Goal: Find specific page/section: Find specific page/section

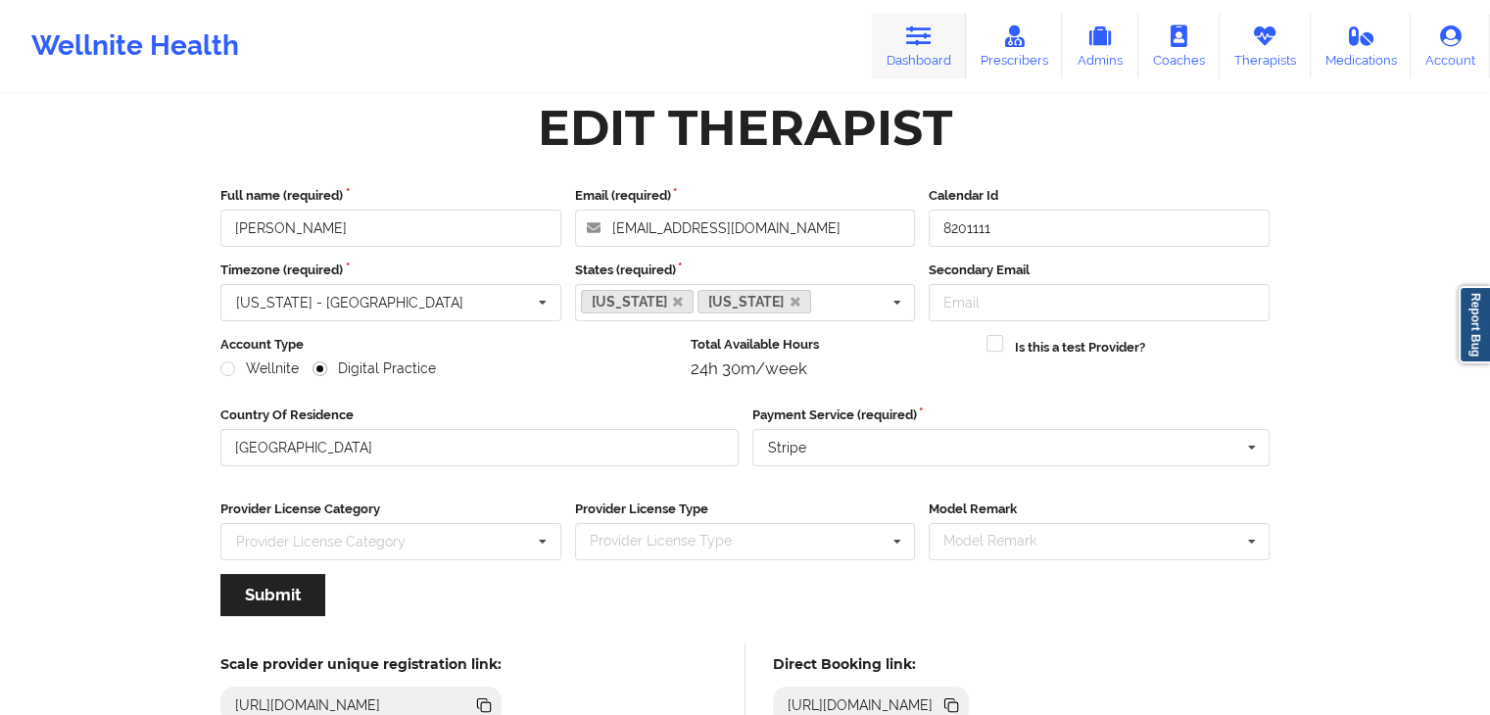
click at [914, 39] on icon at bounding box center [918, 36] width 25 height 22
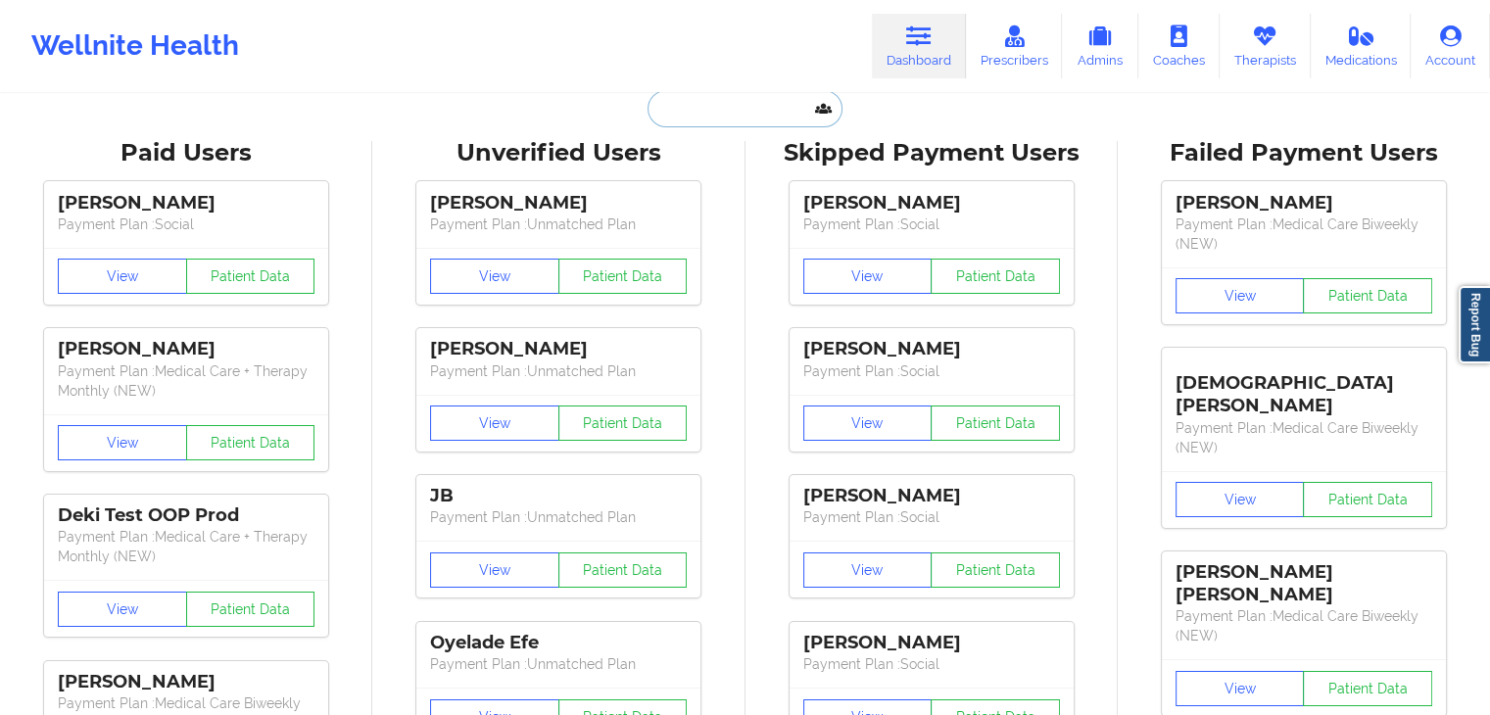
click at [713, 103] on input "text" at bounding box center [745, 108] width 194 height 37
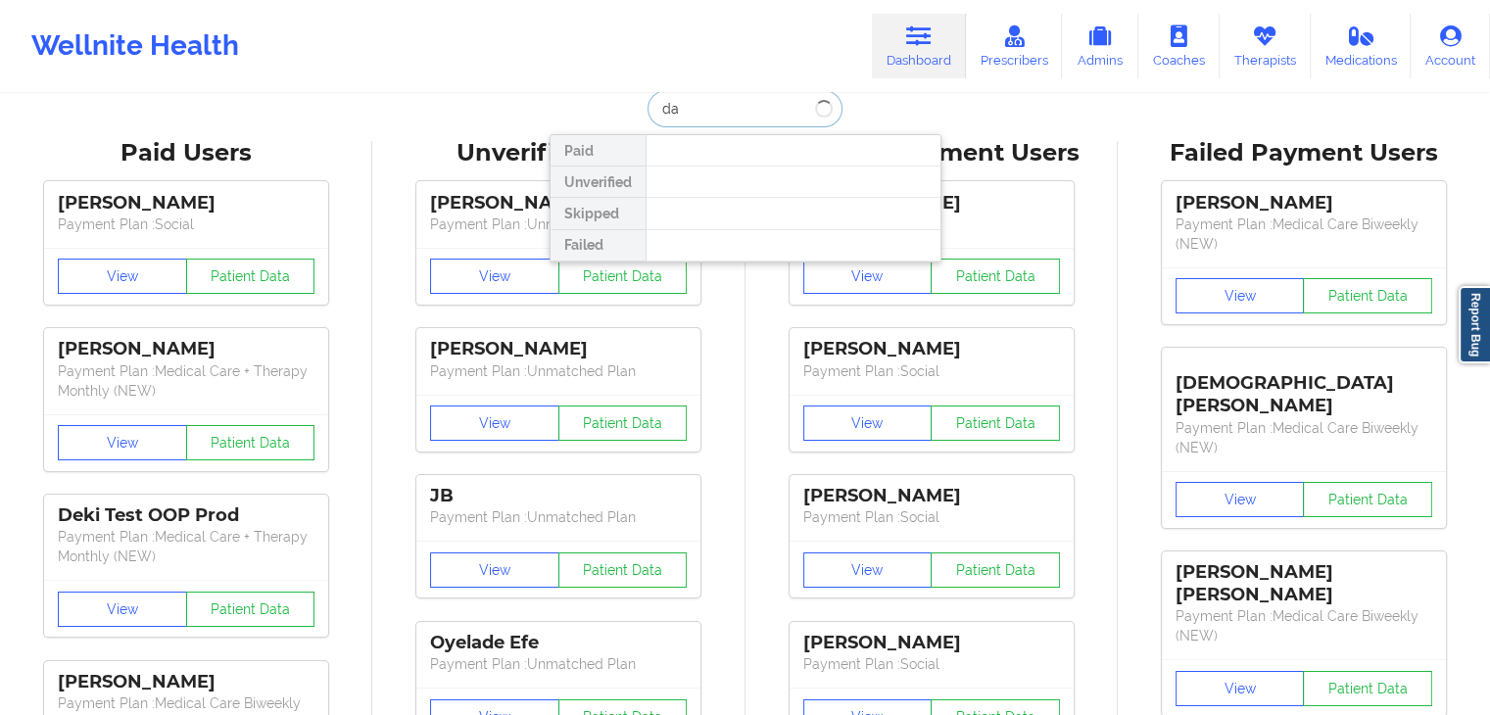
type input "d"
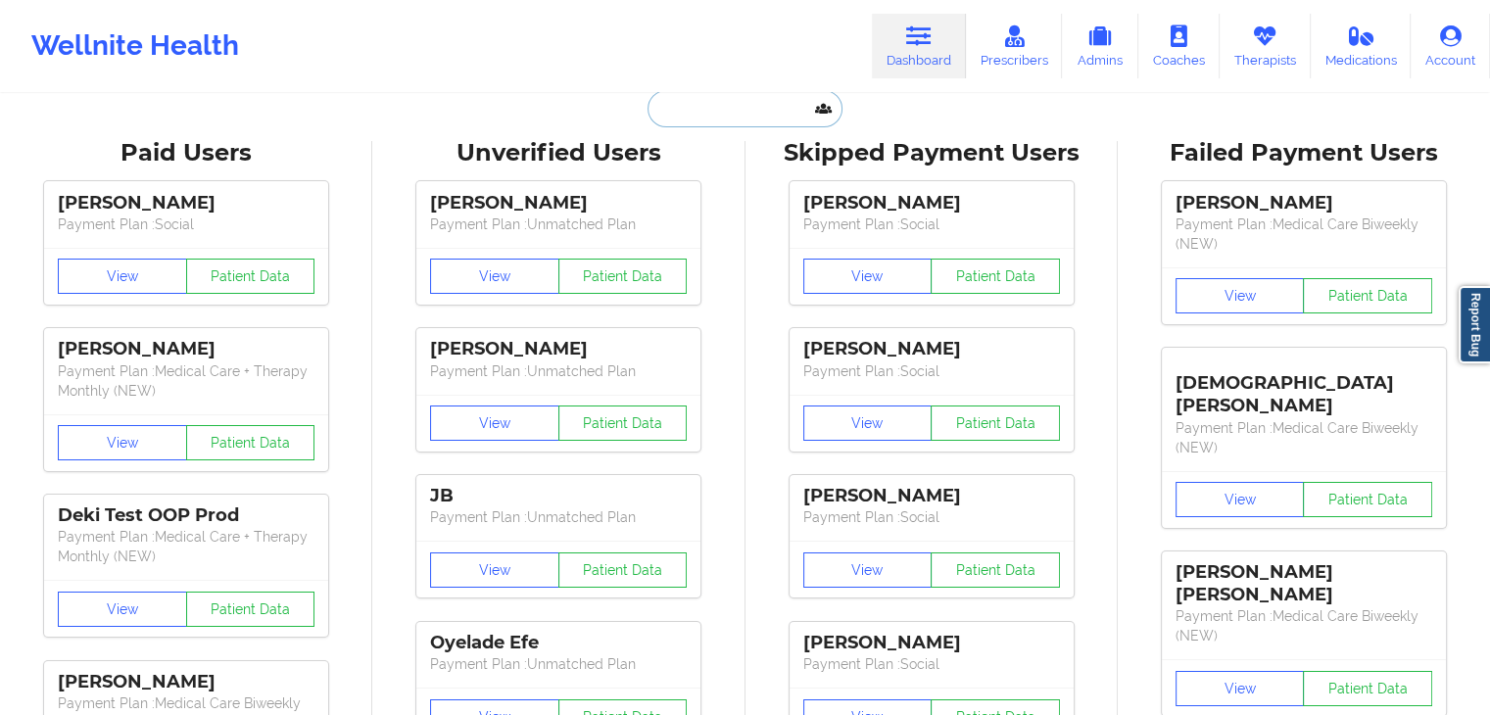
click at [738, 115] on input "text" at bounding box center [745, 108] width 194 height 37
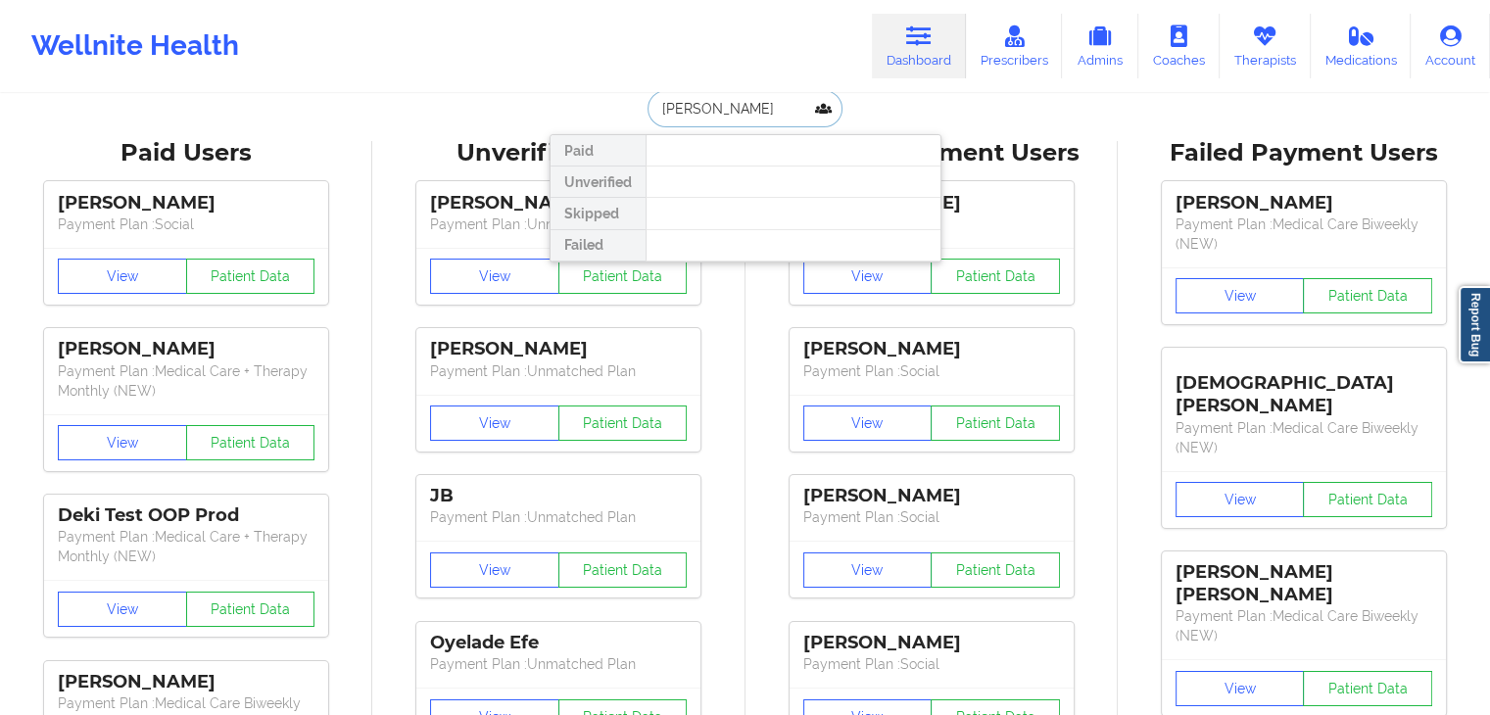
type input "[PERSON_NAME]"
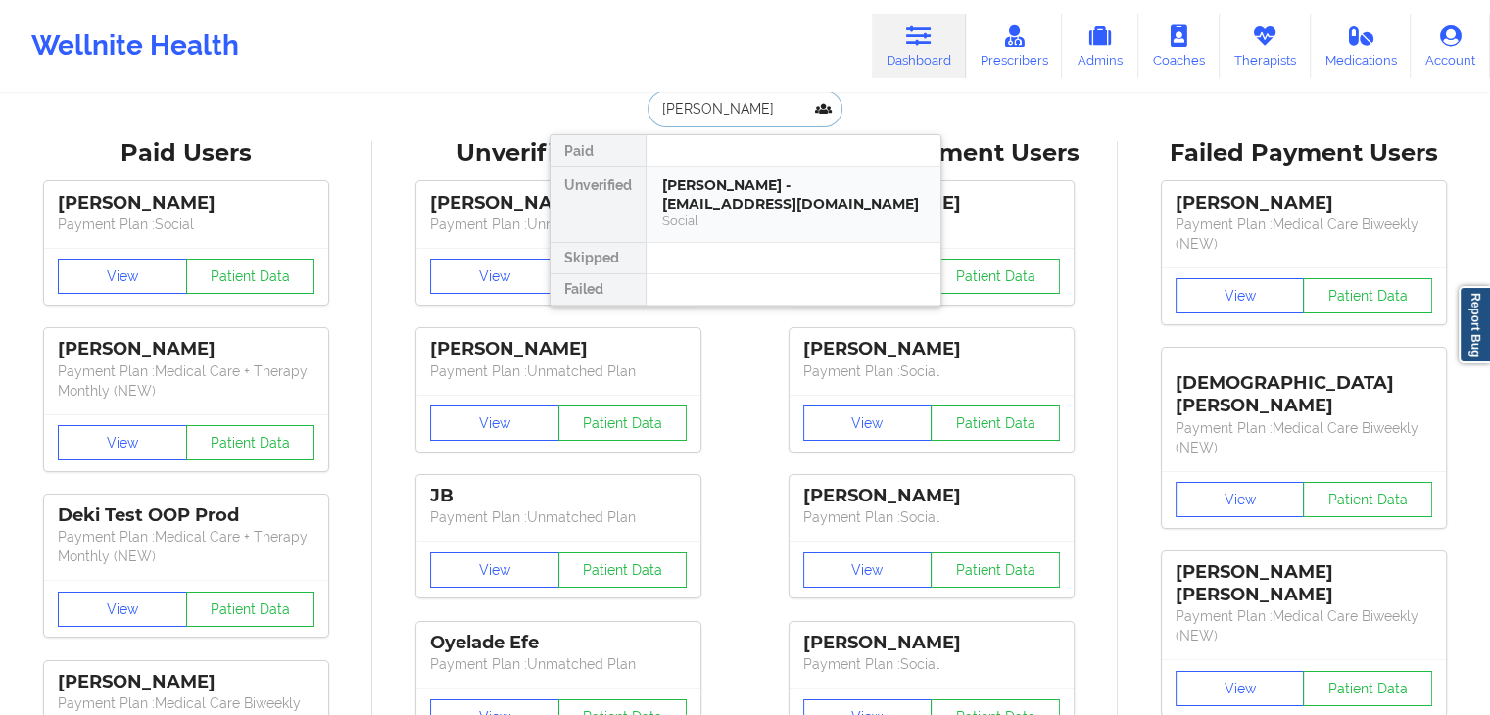
click at [765, 176] on div "[PERSON_NAME] - [EMAIL_ADDRESS][DOMAIN_NAME]" at bounding box center [793, 194] width 263 height 36
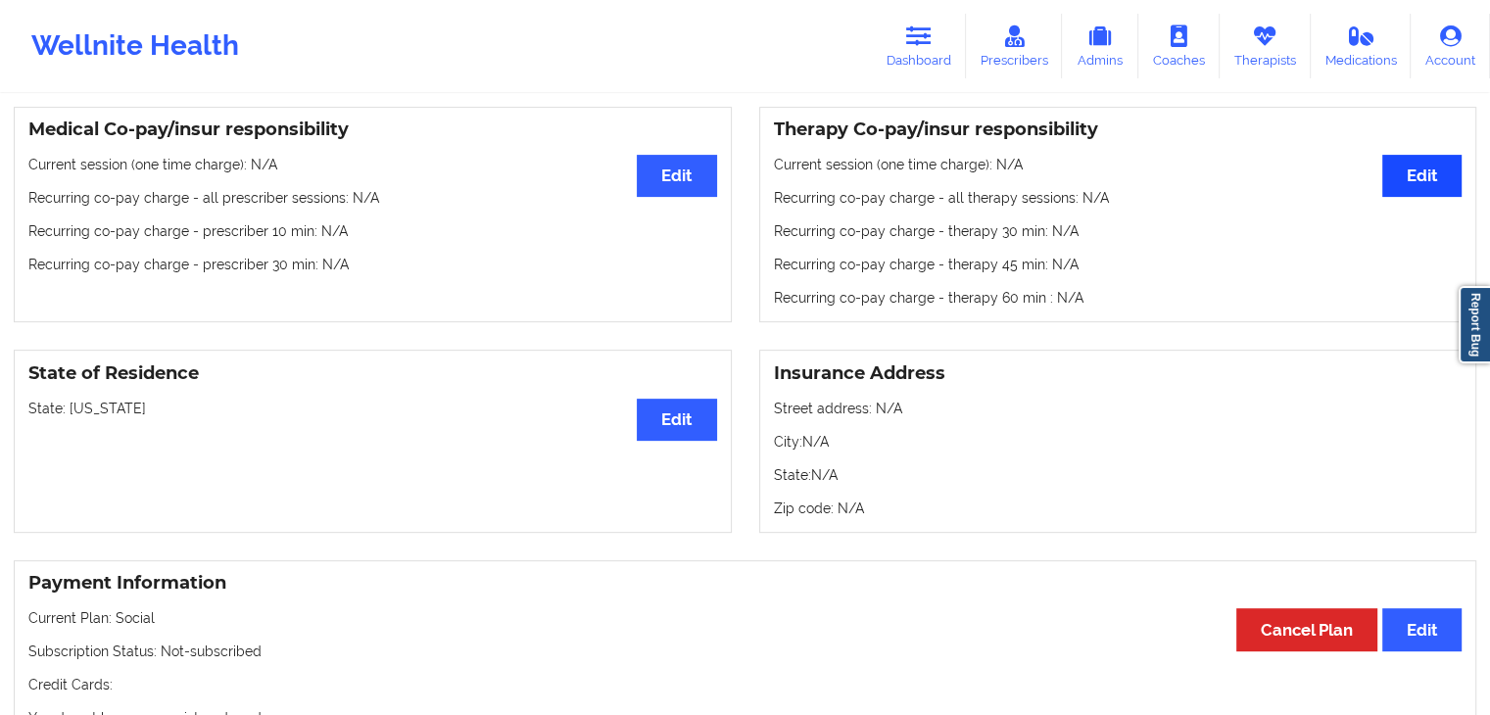
scroll to position [477, 0]
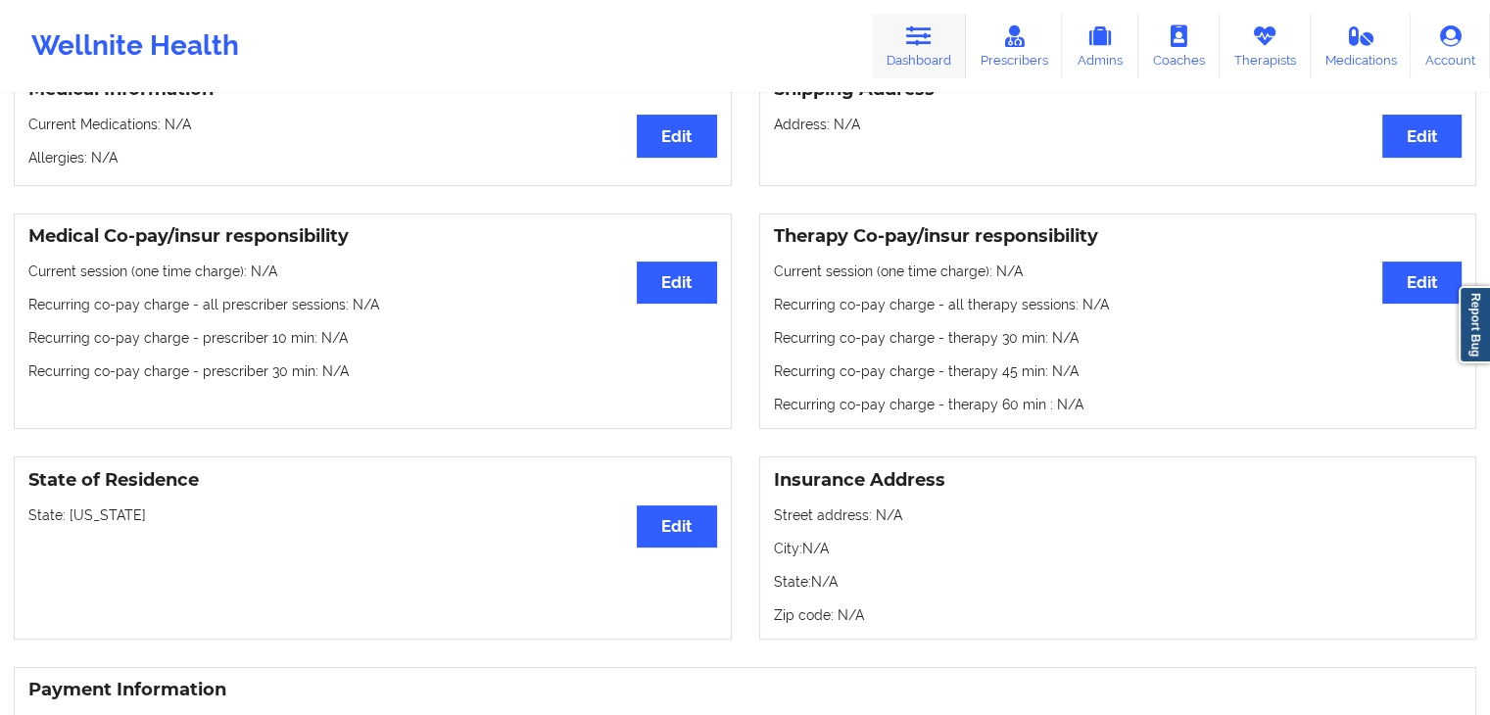
click at [929, 53] on link "Dashboard" at bounding box center [919, 46] width 94 height 65
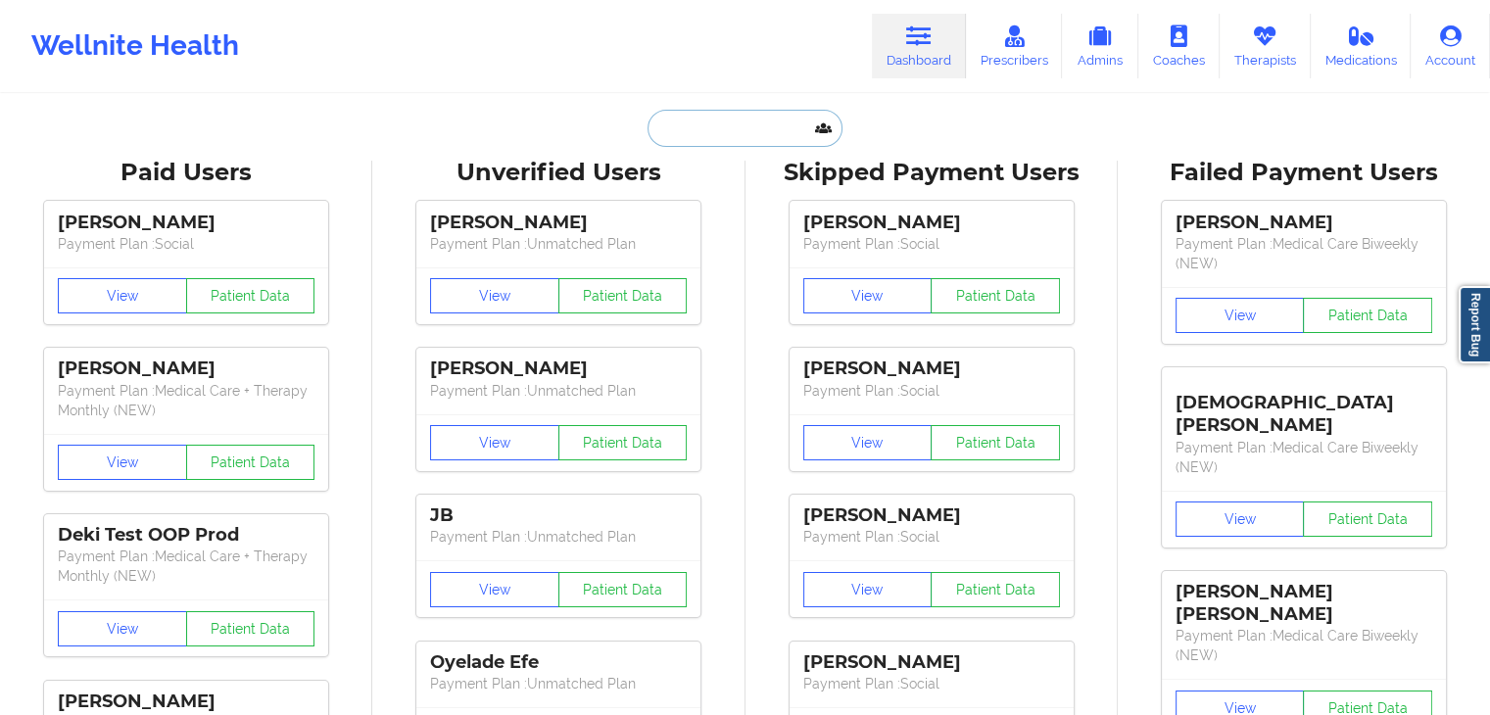
click at [734, 126] on input "text" at bounding box center [745, 128] width 194 height 37
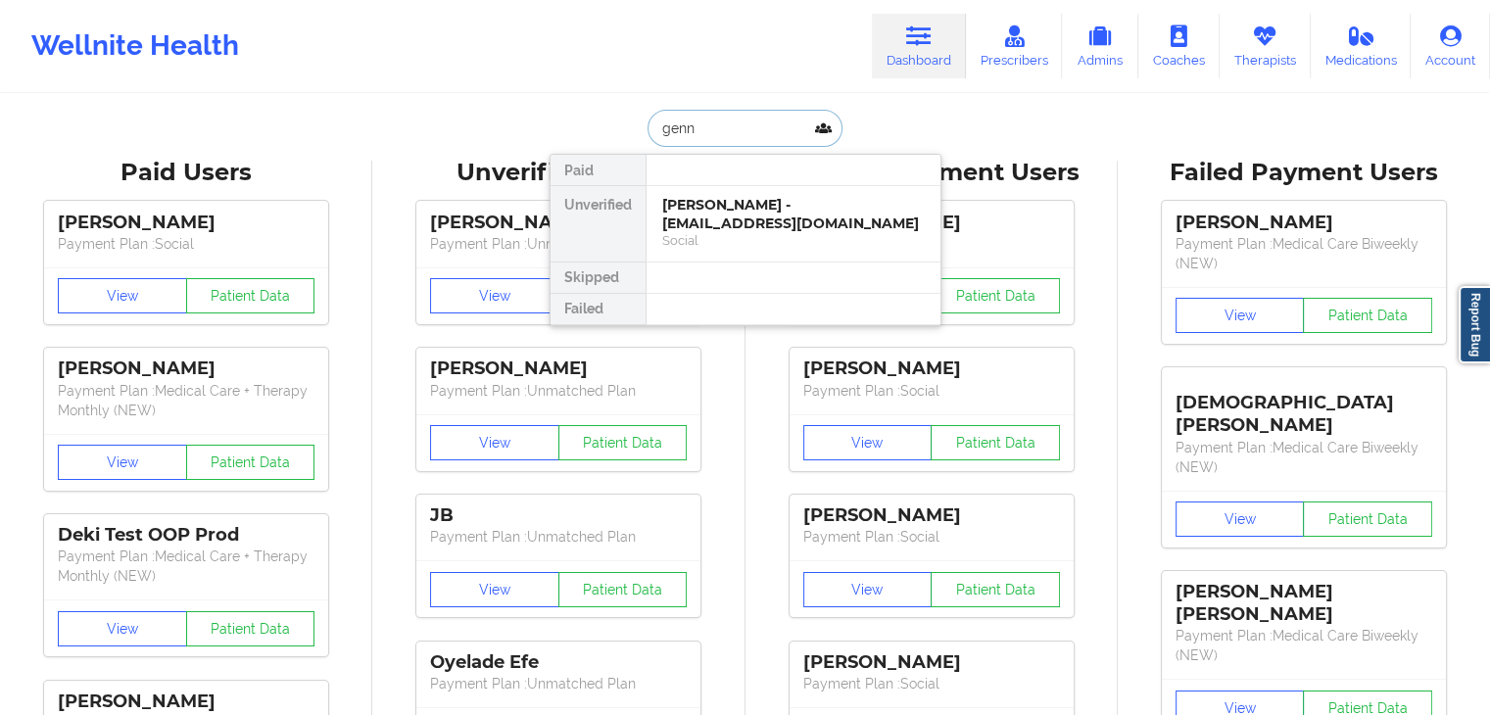
type input "[PERSON_NAME]"
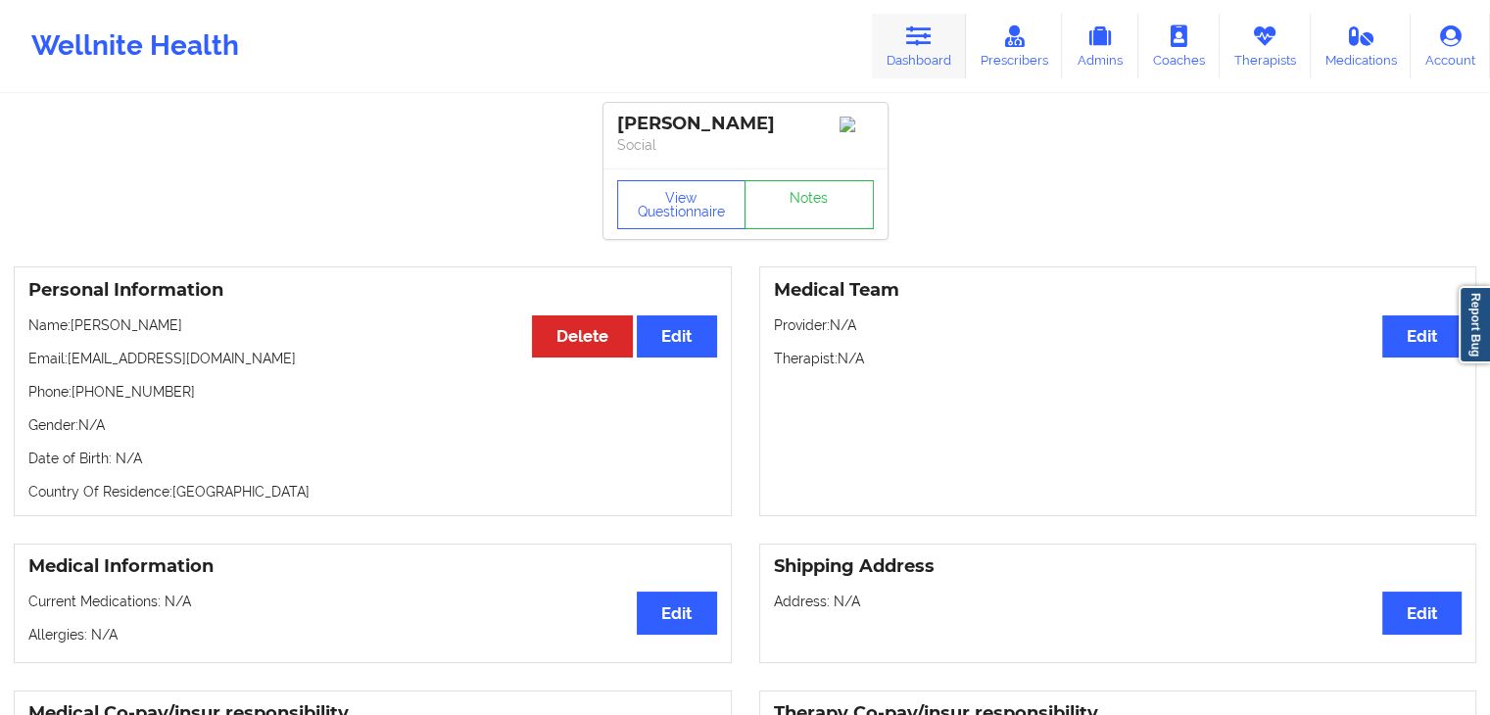
click at [914, 51] on link "Dashboard" at bounding box center [919, 46] width 94 height 65
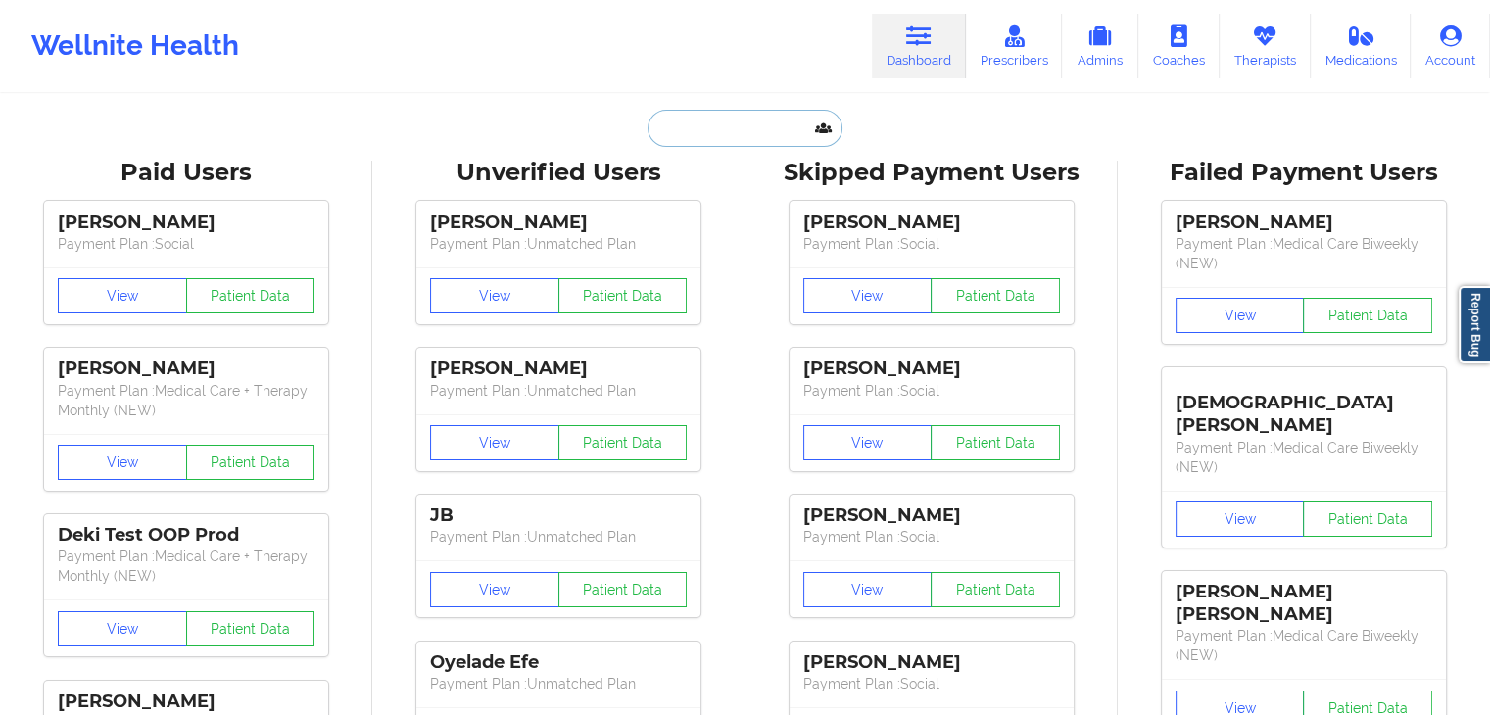
click at [729, 126] on input "text" at bounding box center [745, 128] width 194 height 37
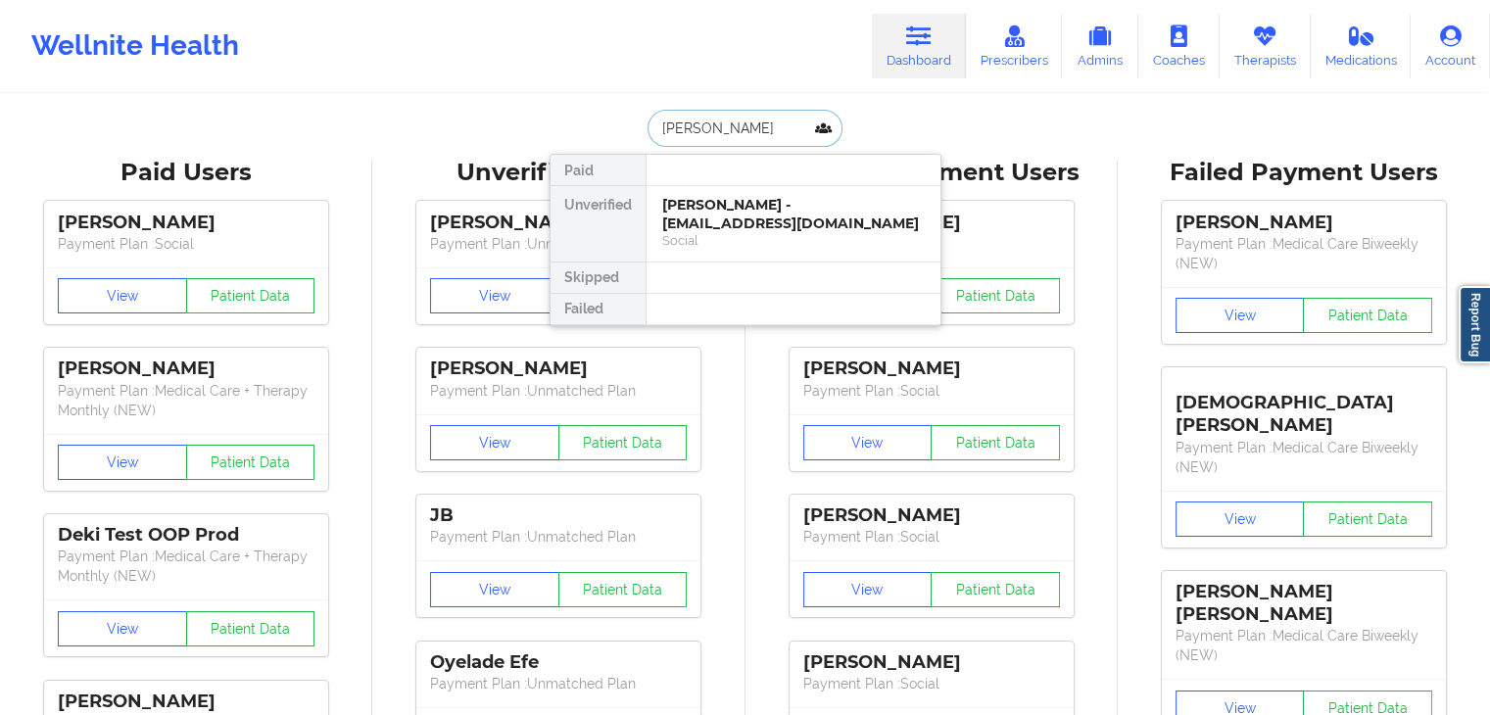
type input "[PERSON_NAME]"
